Goal: Communication & Community: Answer question/provide support

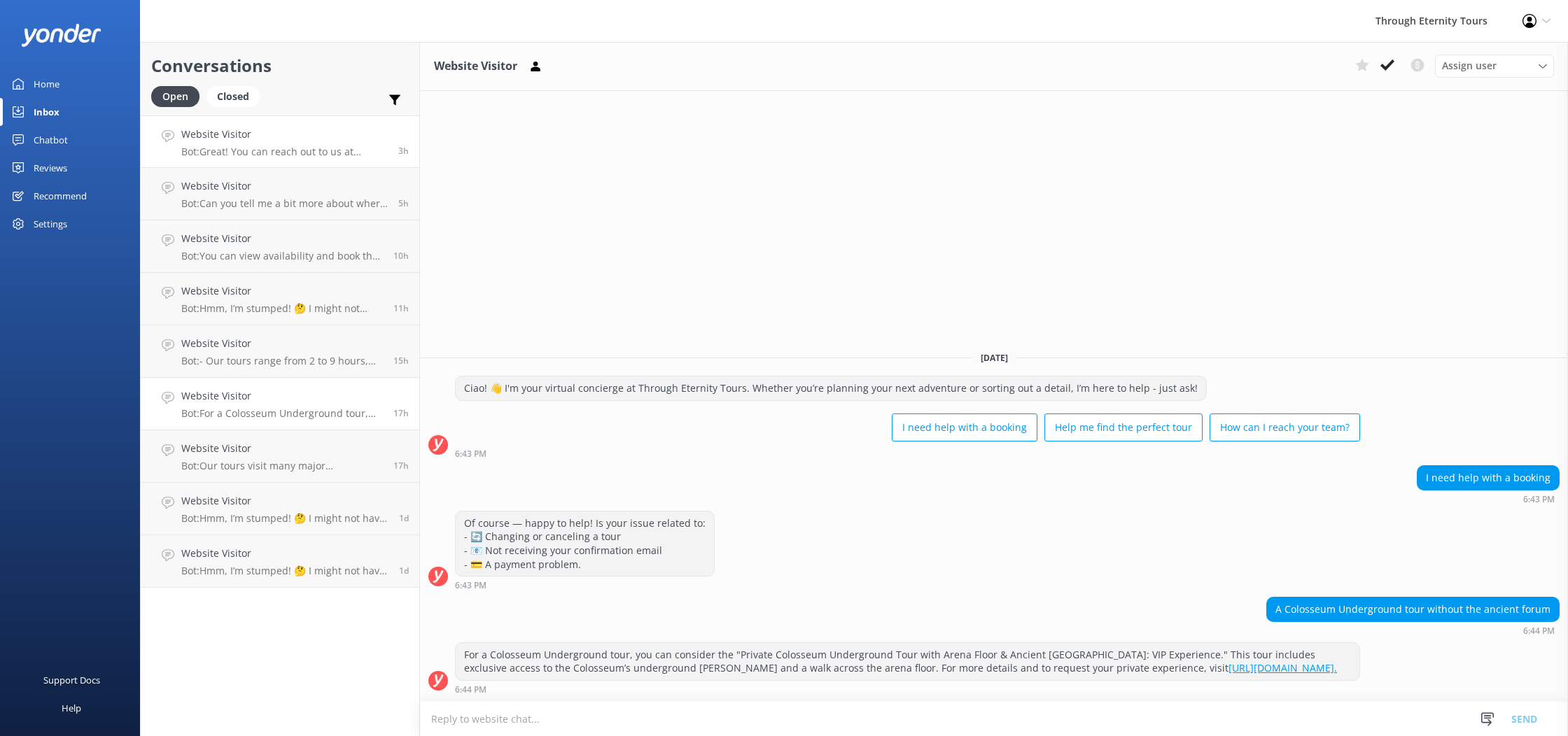
click at [294, 157] on p "Bot: Great! You can reach out to us at [EMAIL_ADDRESS][DOMAIN_NAME]. Our team w…" at bounding box center [284, 151] width 207 height 13
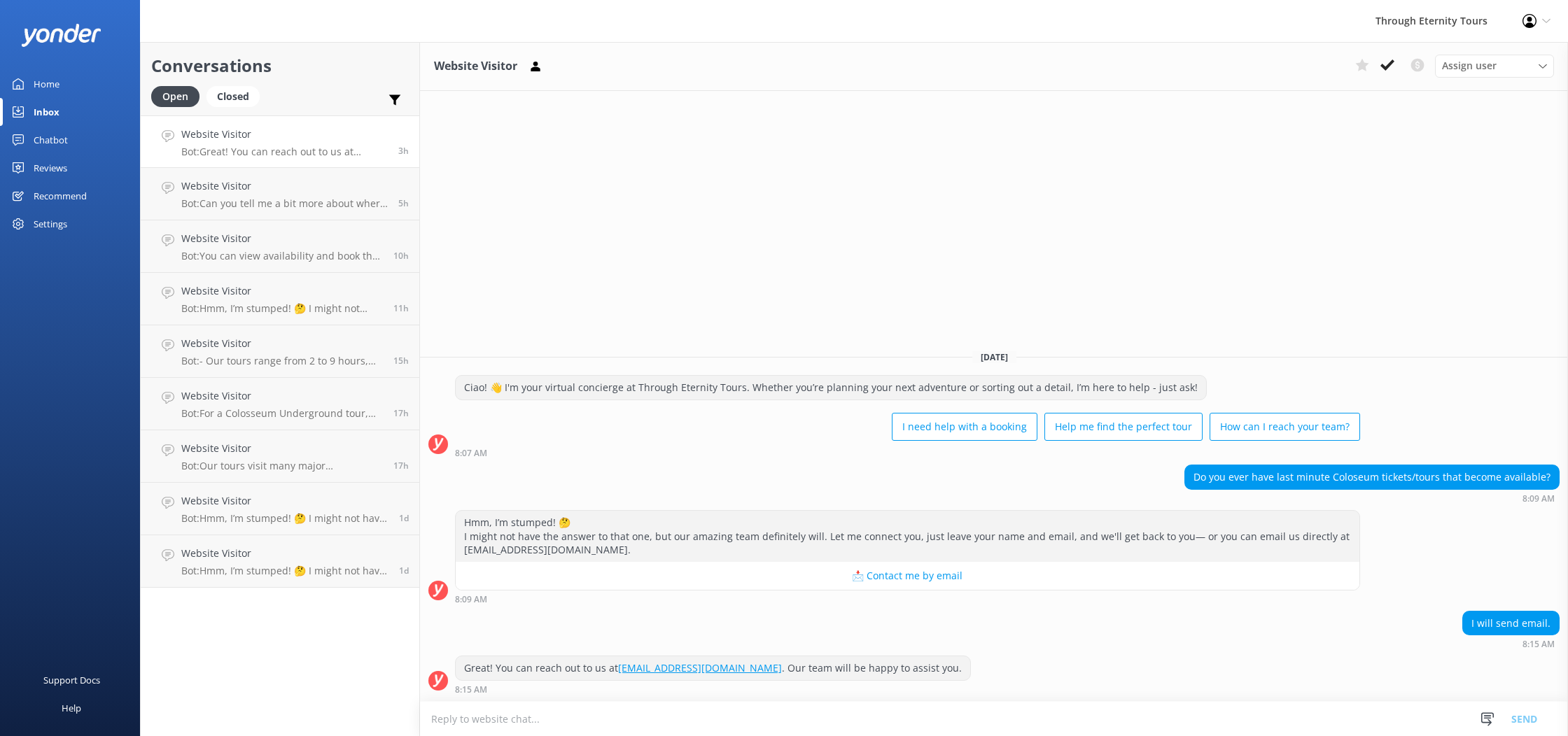
click at [51, 81] on div "Home" at bounding box center [46, 84] width 26 height 28
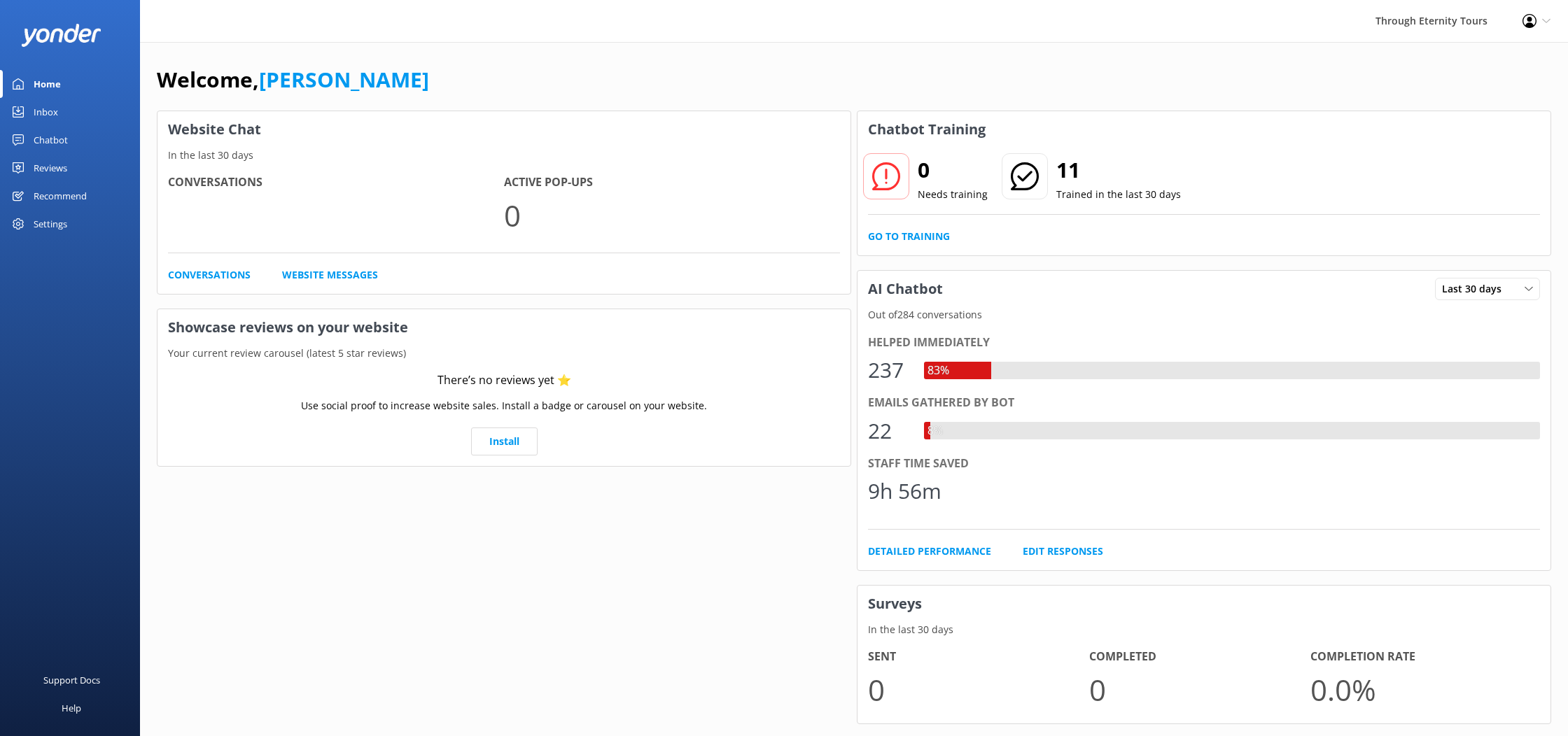
click at [48, 114] on div "Inbox" at bounding box center [46, 112] width 24 height 28
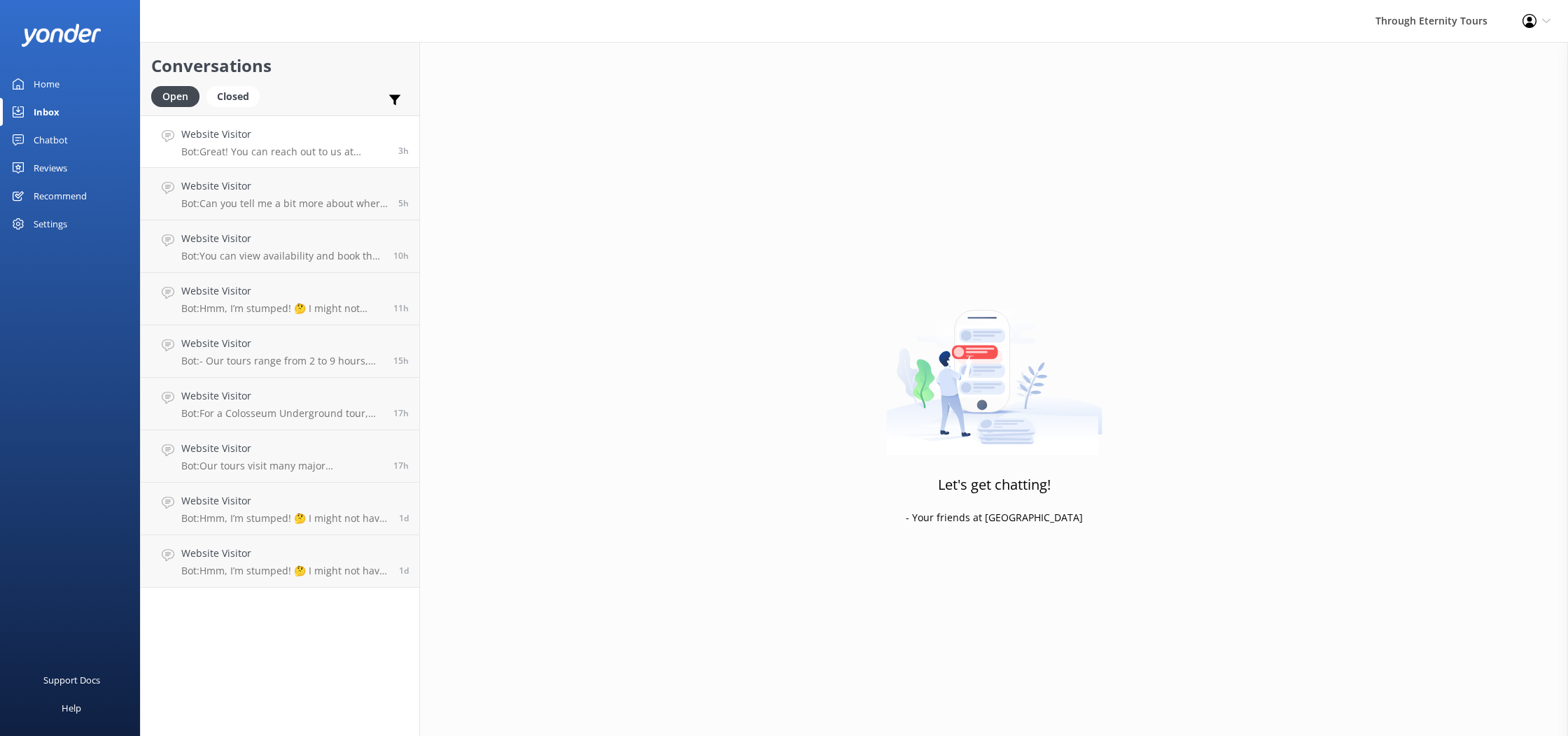
click at [334, 149] on p "Bot: Great! You can reach out to us at [EMAIL_ADDRESS][DOMAIN_NAME]. Our team w…" at bounding box center [284, 151] width 207 height 13
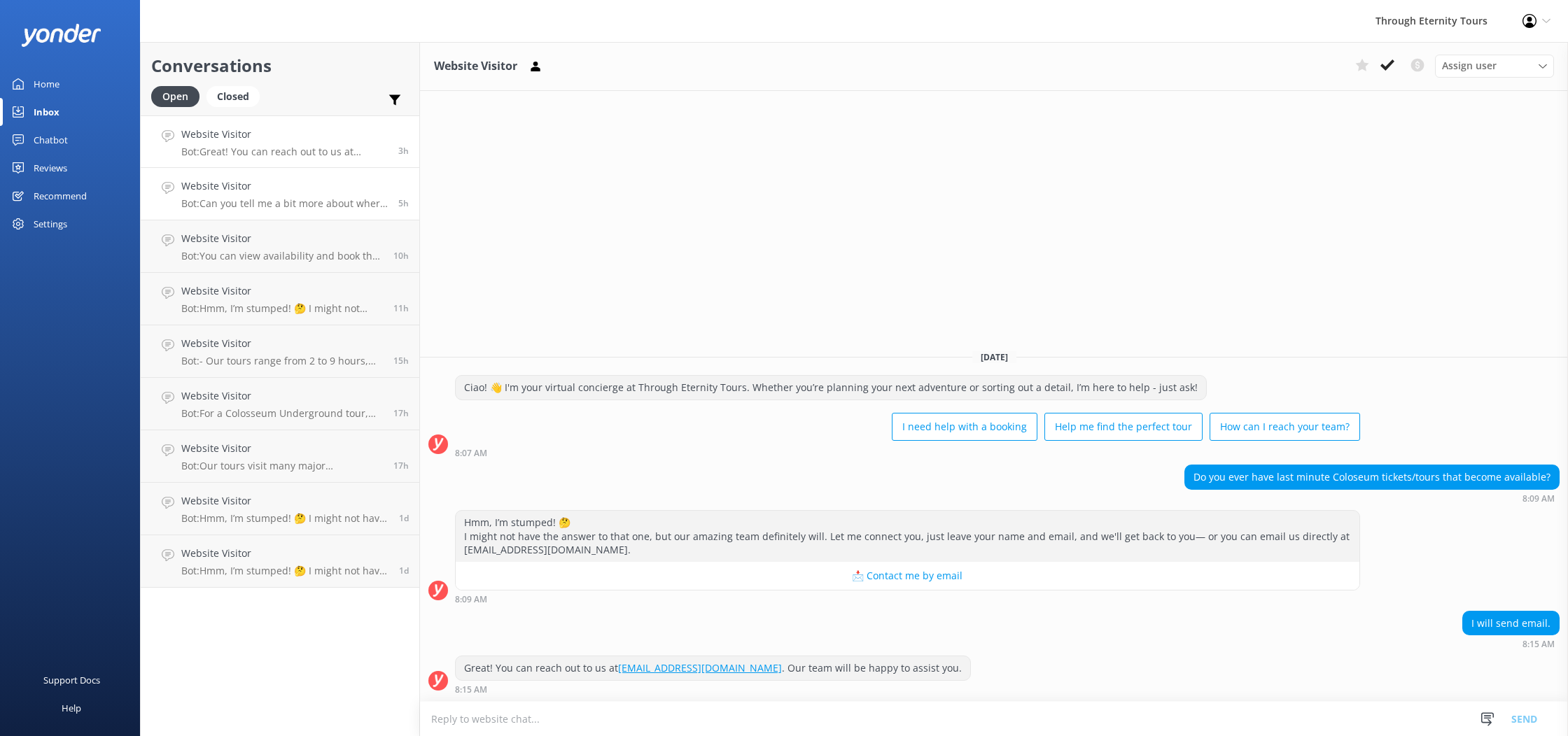
click at [304, 189] on h4 "Website Visitor" at bounding box center [284, 186] width 207 height 16
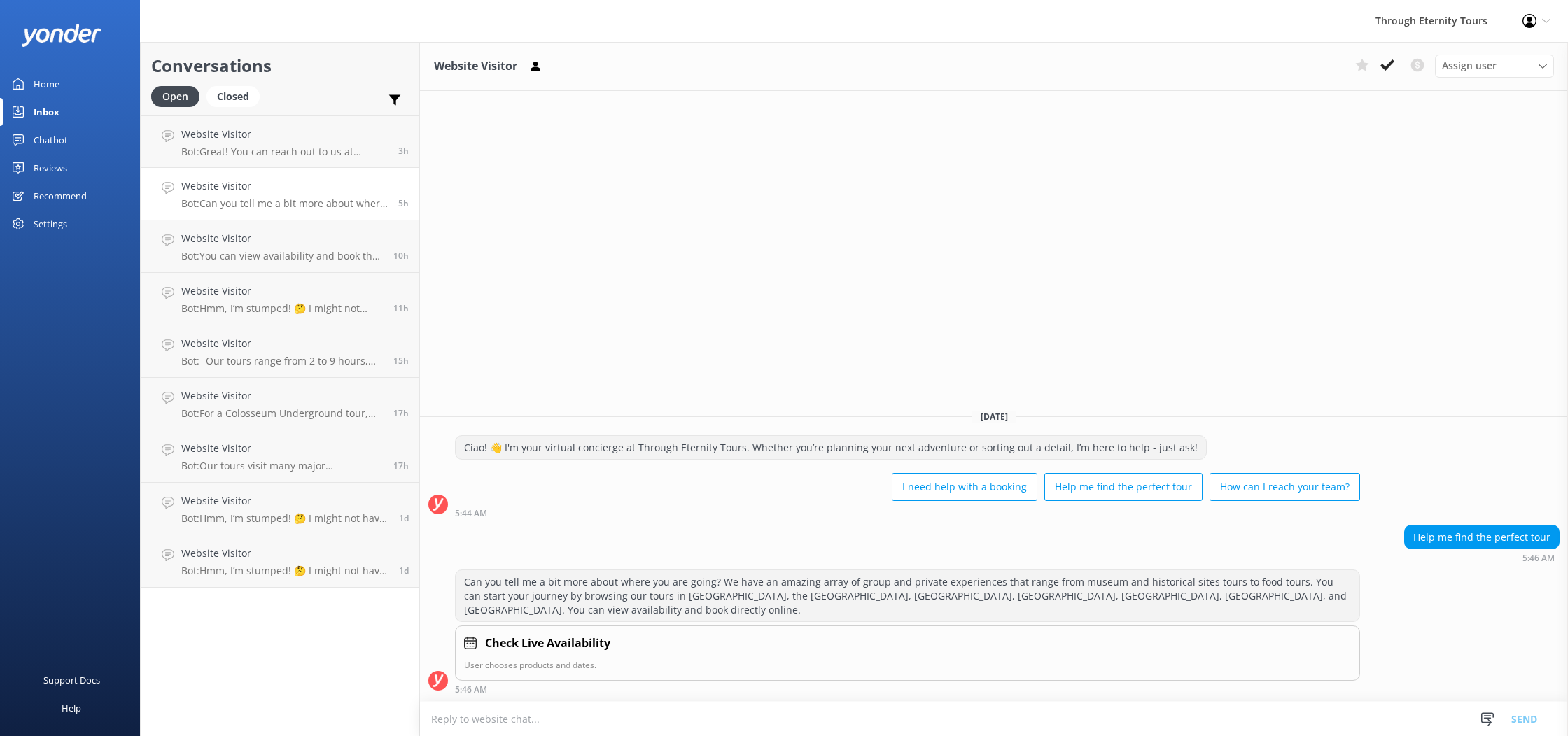
click at [53, 132] on div "Chatbot" at bounding box center [51, 140] width 35 height 28
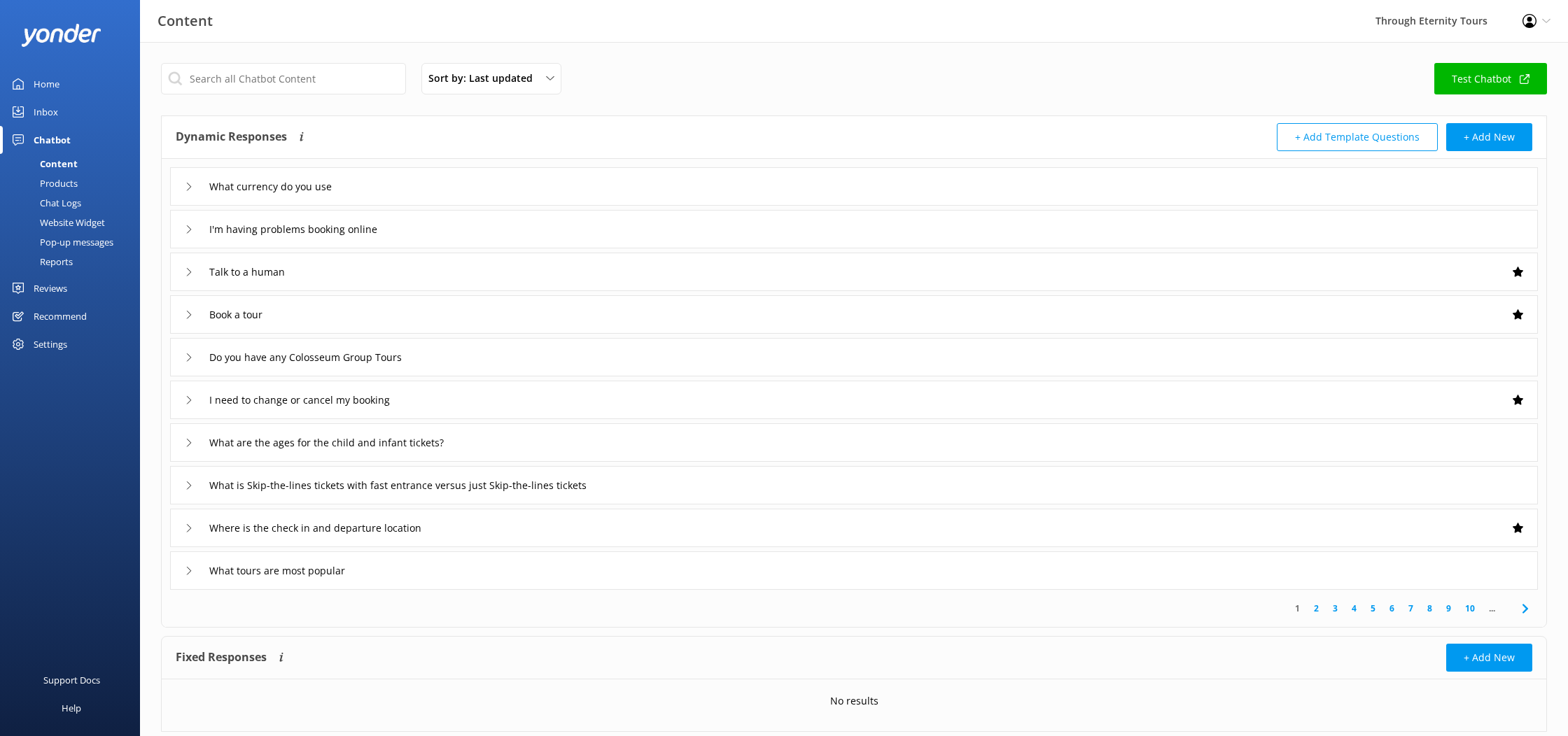
click at [49, 87] on div "Home" at bounding box center [46, 84] width 26 height 28
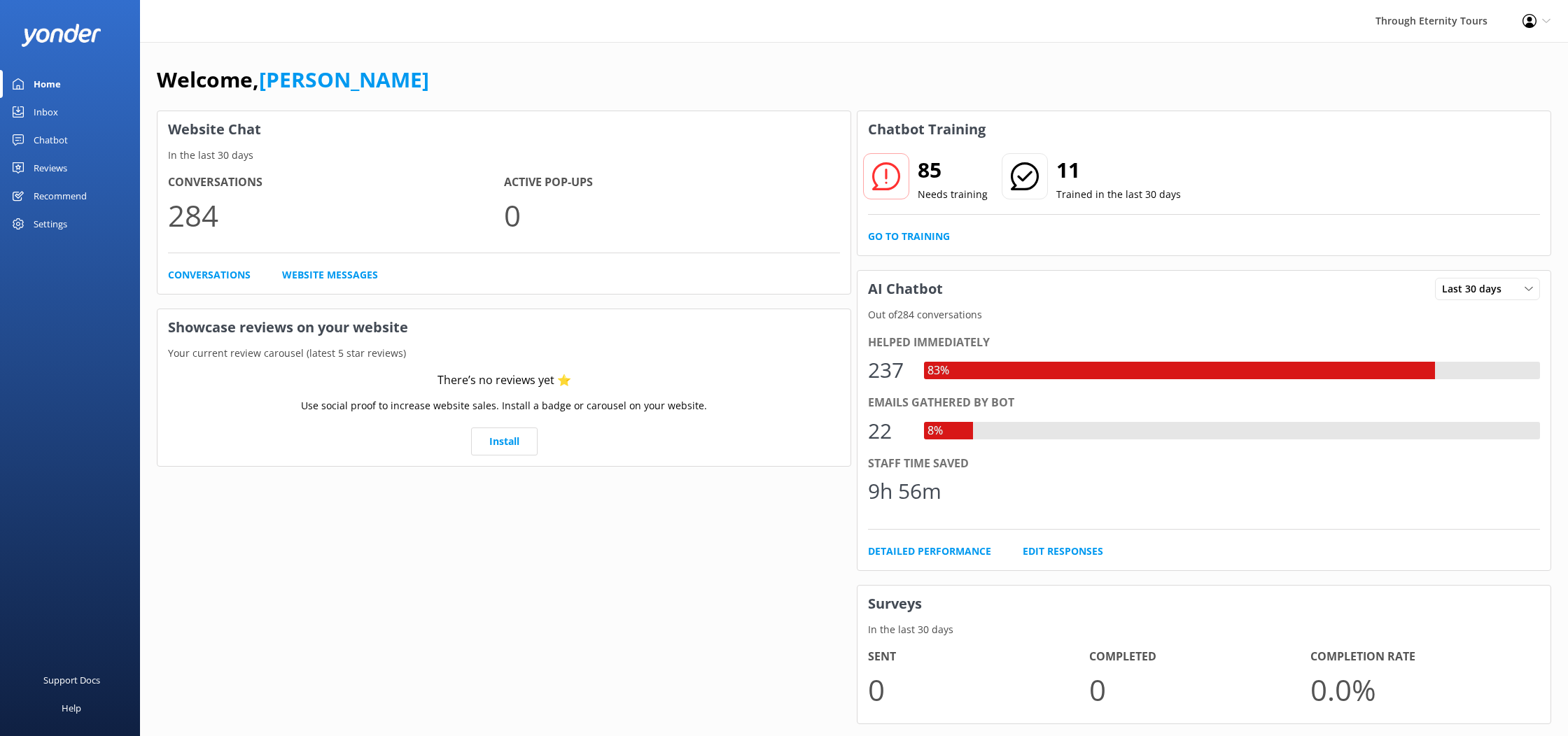
click at [42, 109] on div "Inbox" at bounding box center [46, 112] width 24 height 28
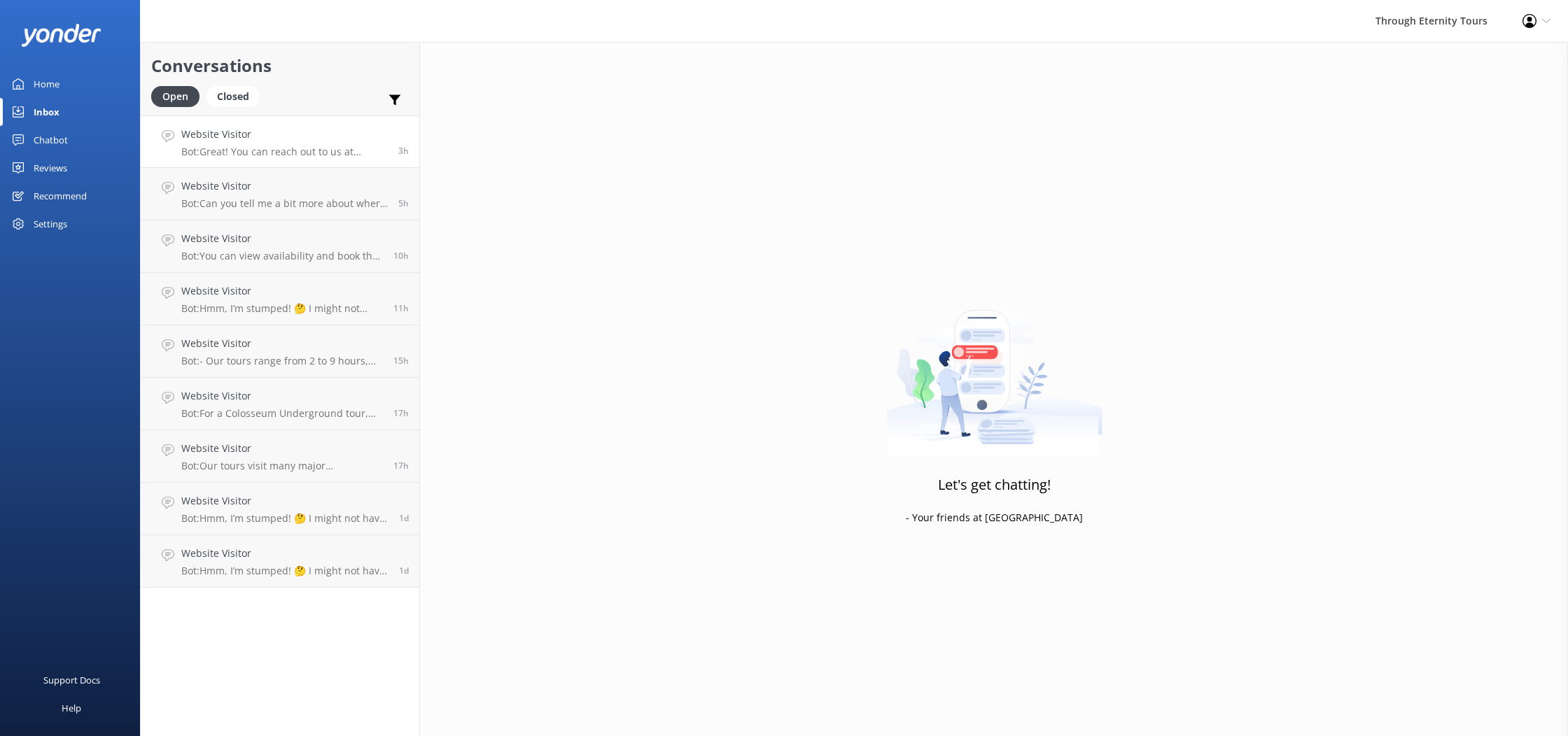
click at [302, 146] on p "Bot: Great! You can reach out to us at [EMAIL_ADDRESS][DOMAIN_NAME]. Our team w…" at bounding box center [284, 151] width 207 height 13
